Goal: Task Accomplishment & Management: Manage account settings

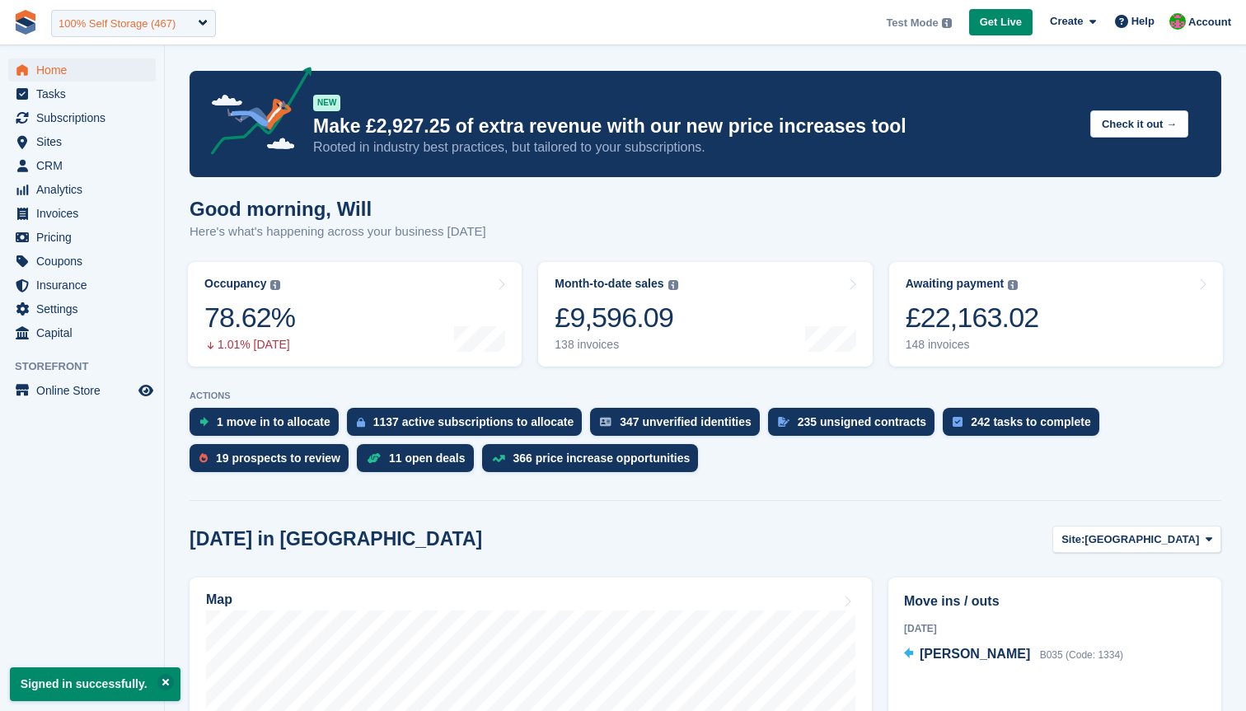
click at [164, 24] on div "100% Self Storage (467)" at bounding box center [117, 24] width 117 height 16
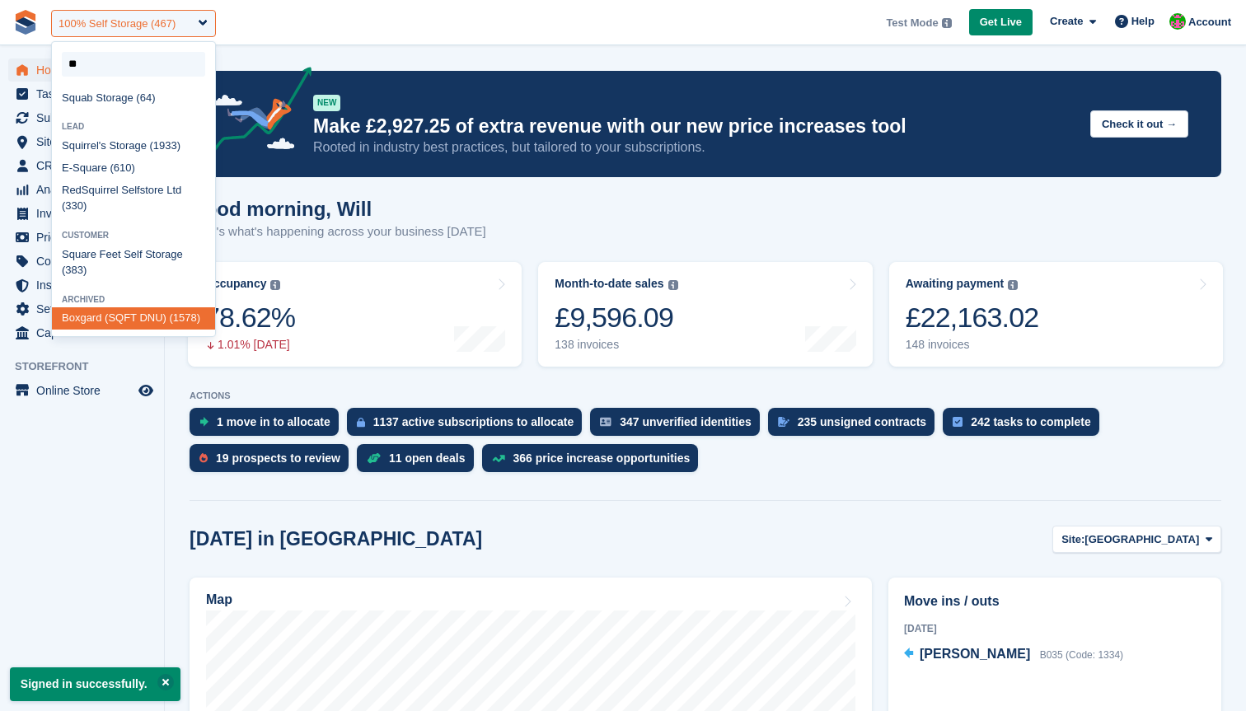
type input "*"
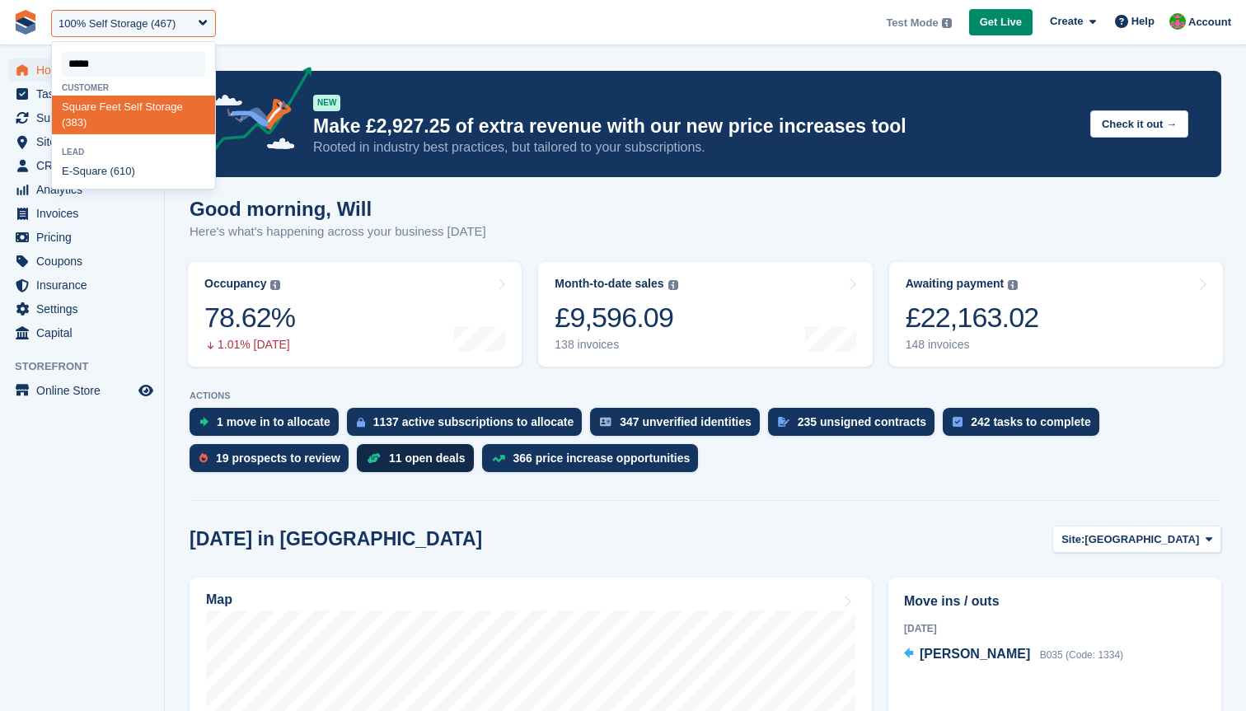
type input "******"
select select "***"
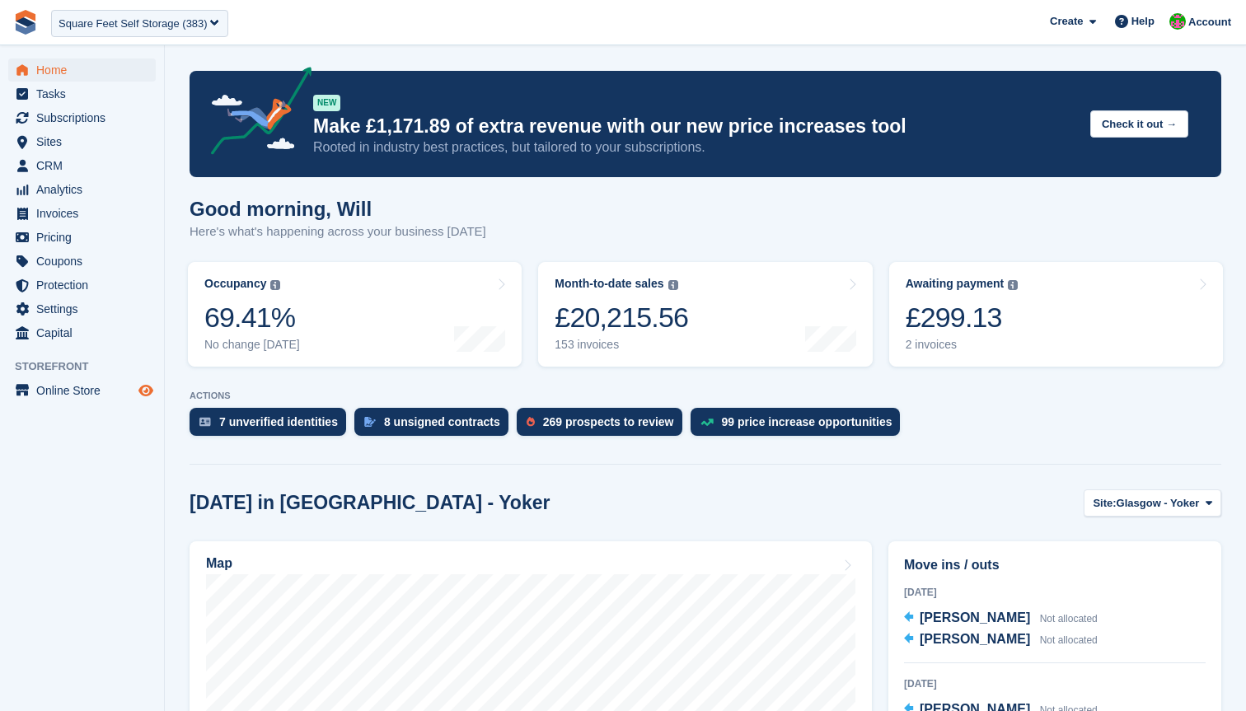
click at [143, 392] on icon "Preview store" at bounding box center [145, 390] width 15 height 13
click at [71, 262] on span "Coupons" at bounding box center [85, 261] width 99 height 23
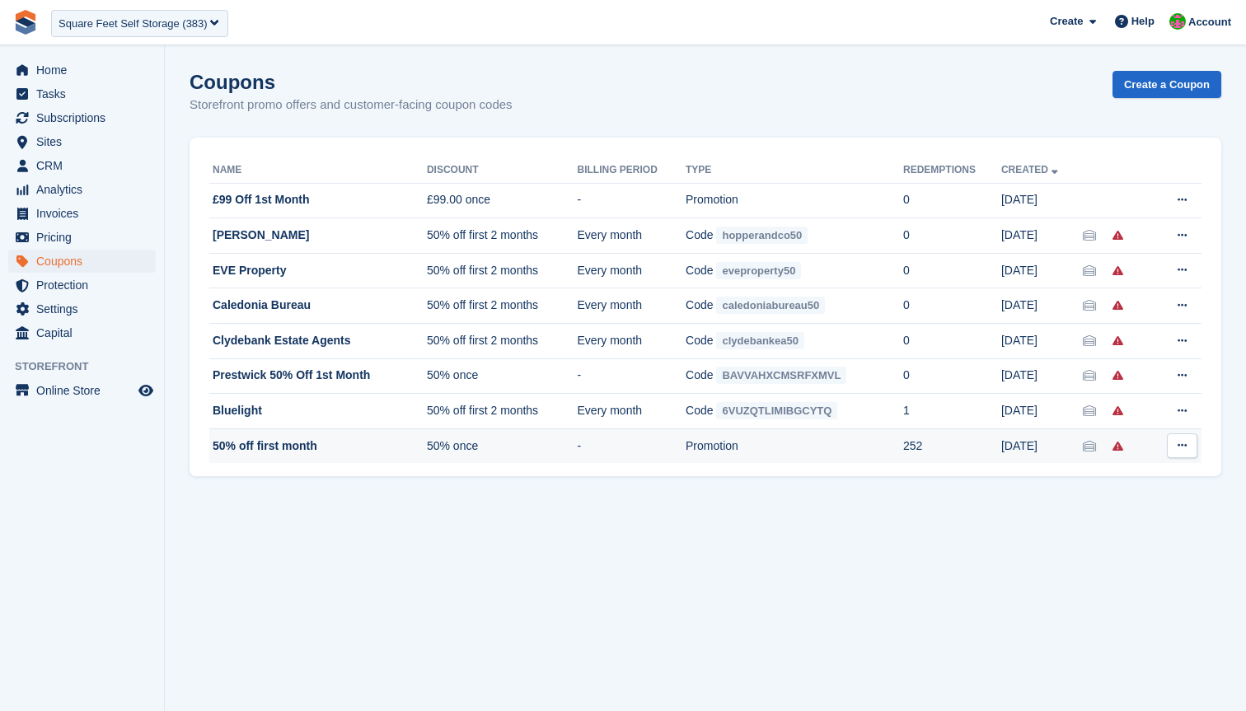
click at [830, 455] on td "Promotion" at bounding box center [795, 446] width 218 height 35
click at [1183, 448] on icon at bounding box center [1182, 445] width 9 height 11
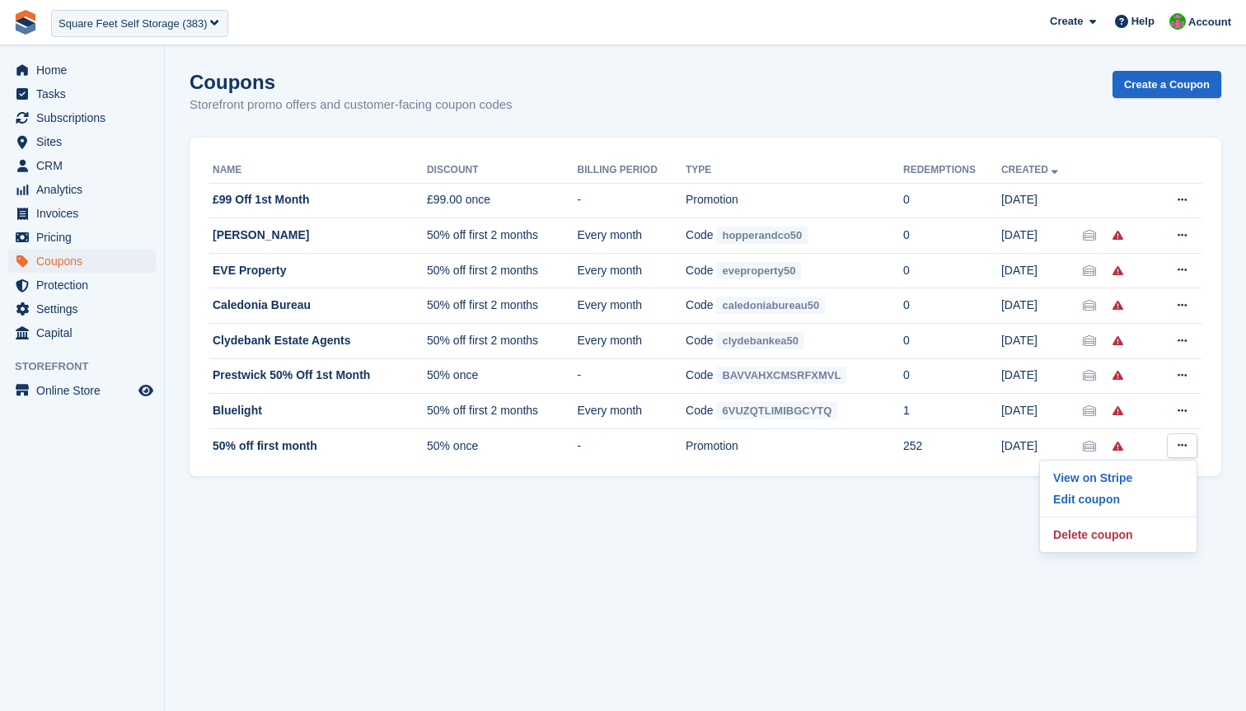
drag, startPoint x: 930, startPoint y: 488, endPoint x: 825, endPoint y: 473, distance: 105.7
click at [926, 488] on section "Coupons Storefront promo offers and customer-facing coupon codes Create a Coupo…" at bounding box center [705, 355] width 1081 height 711
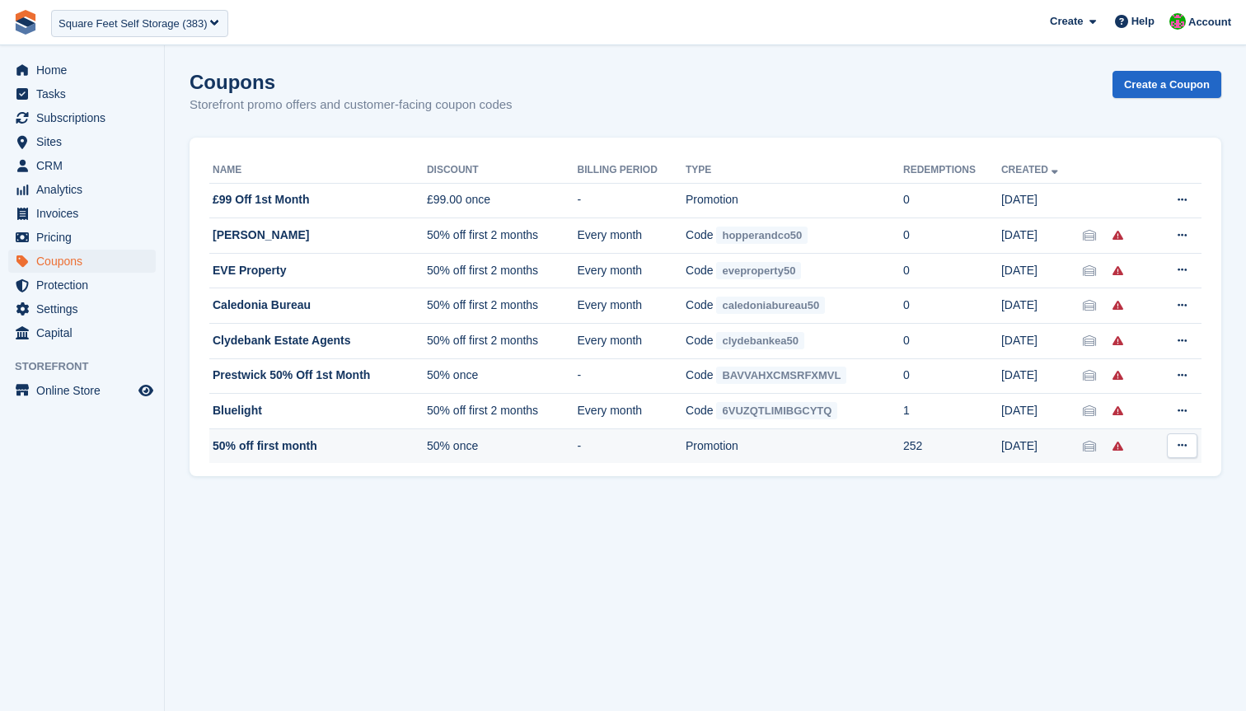
click at [741, 438] on td "Promotion" at bounding box center [795, 446] width 218 height 35
click at [293, 446] on td "50% off first month" at bounding box center [318, 446] width 218 height 35
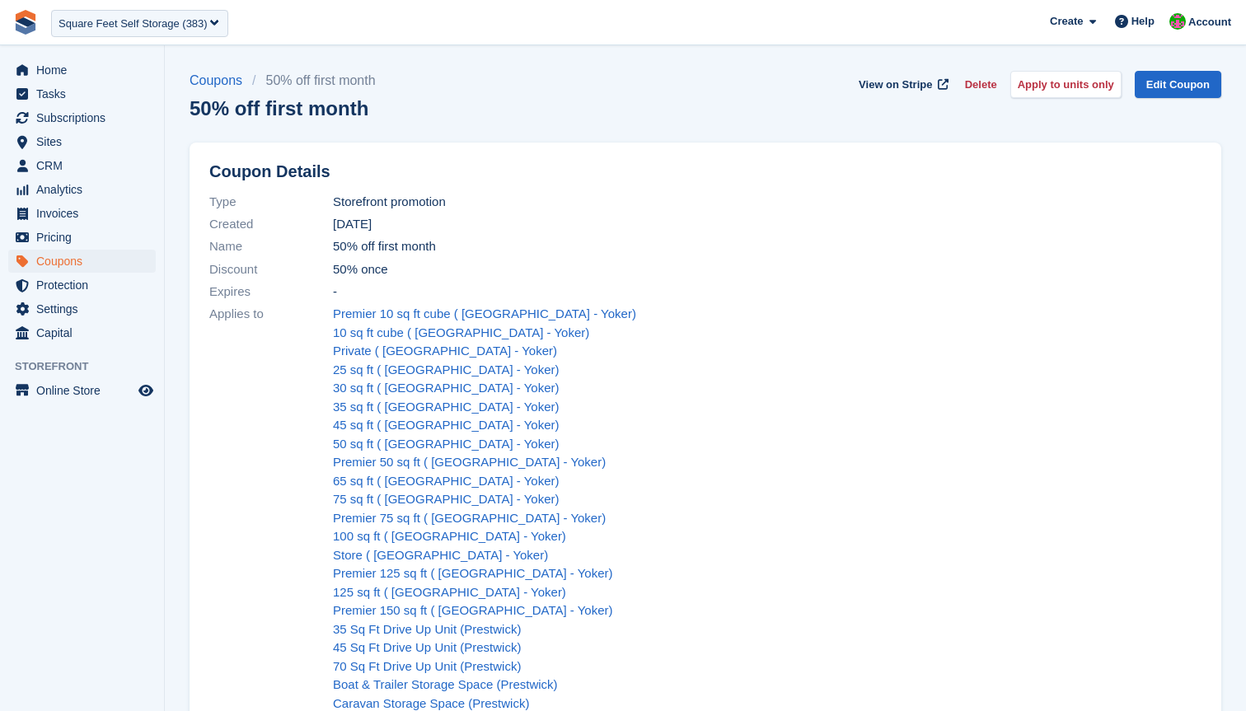
scroll to position [111, 0]
click at [747, 113] on div "Coupons 50% off first month 50% off first month View on Stripe Delete Apply to …" at bounding box center [706, 105] width 1032 height 68
click at [1087, 124] on div "Coupons 50% off first month 50% off first month View on Stripe Delete Apply to …" at bounding box center [706, 105] width 1032 height 68
click at [1074, 93] on button "Apply to units only" at bounding box center [1066, 84] width 111 height 27
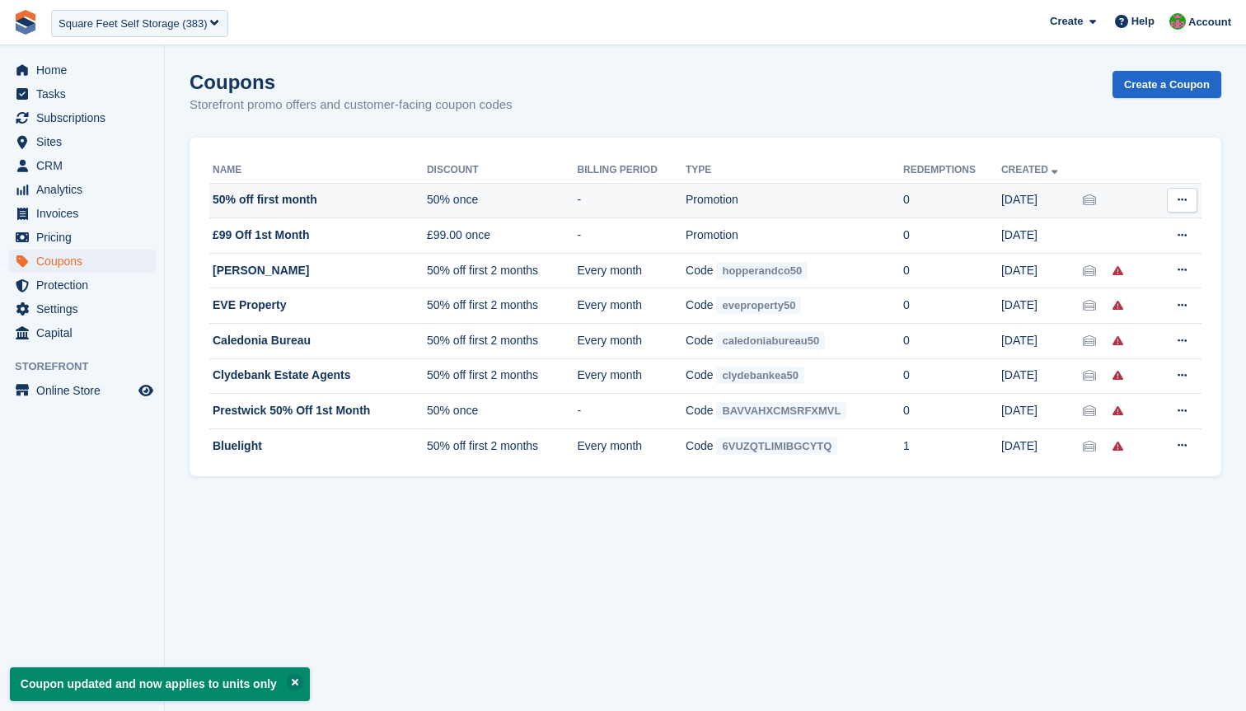
click at [823, 202] on td "Promotion" at bounding box center [795, 200] width 218 height 35
click at [720, 199] on td "Promotion" at bounding box center [795, 200] width 218 height 35
click at [298, 195] on td "50% off first month" at bounding box center [318, 200] width 218 height 35
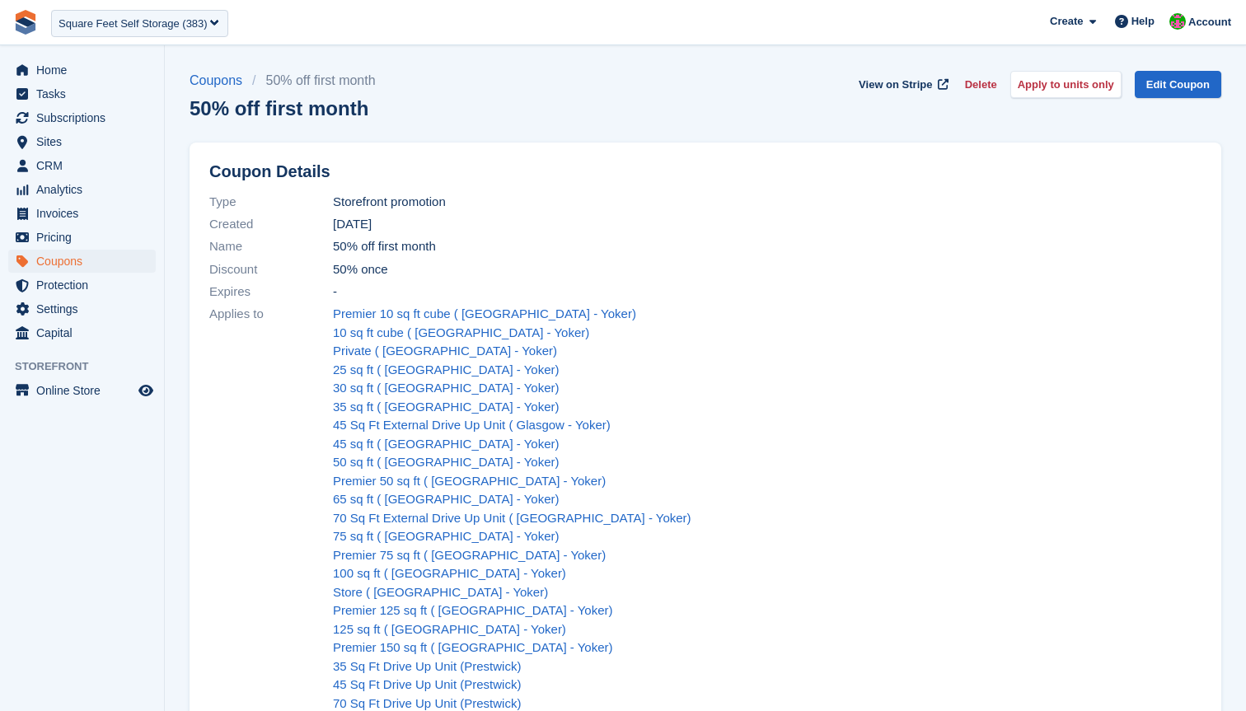
scroll to position [107, 0]
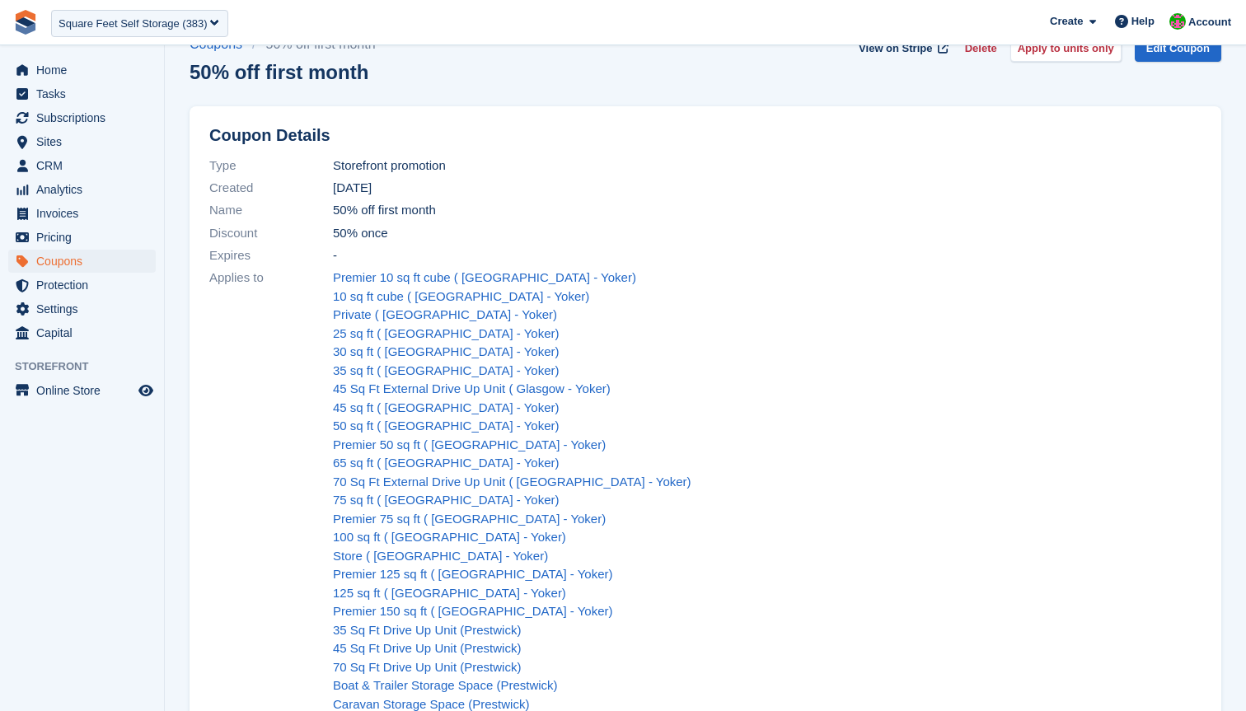
scroll to position [38, 0]
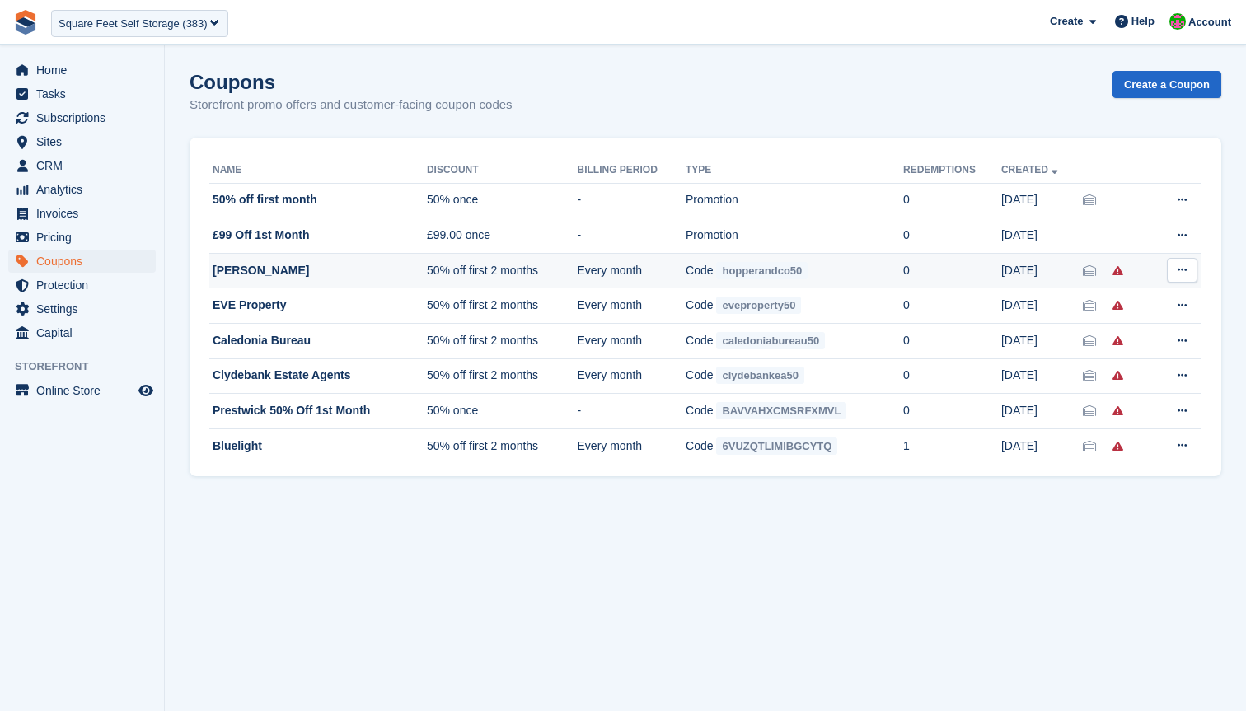
click at [382, 270] on td "[PERSON_NAME]" at bounding box center [318, 270] width 218 height 35
